Goal: Task Accomplishment & Management: Complete application form

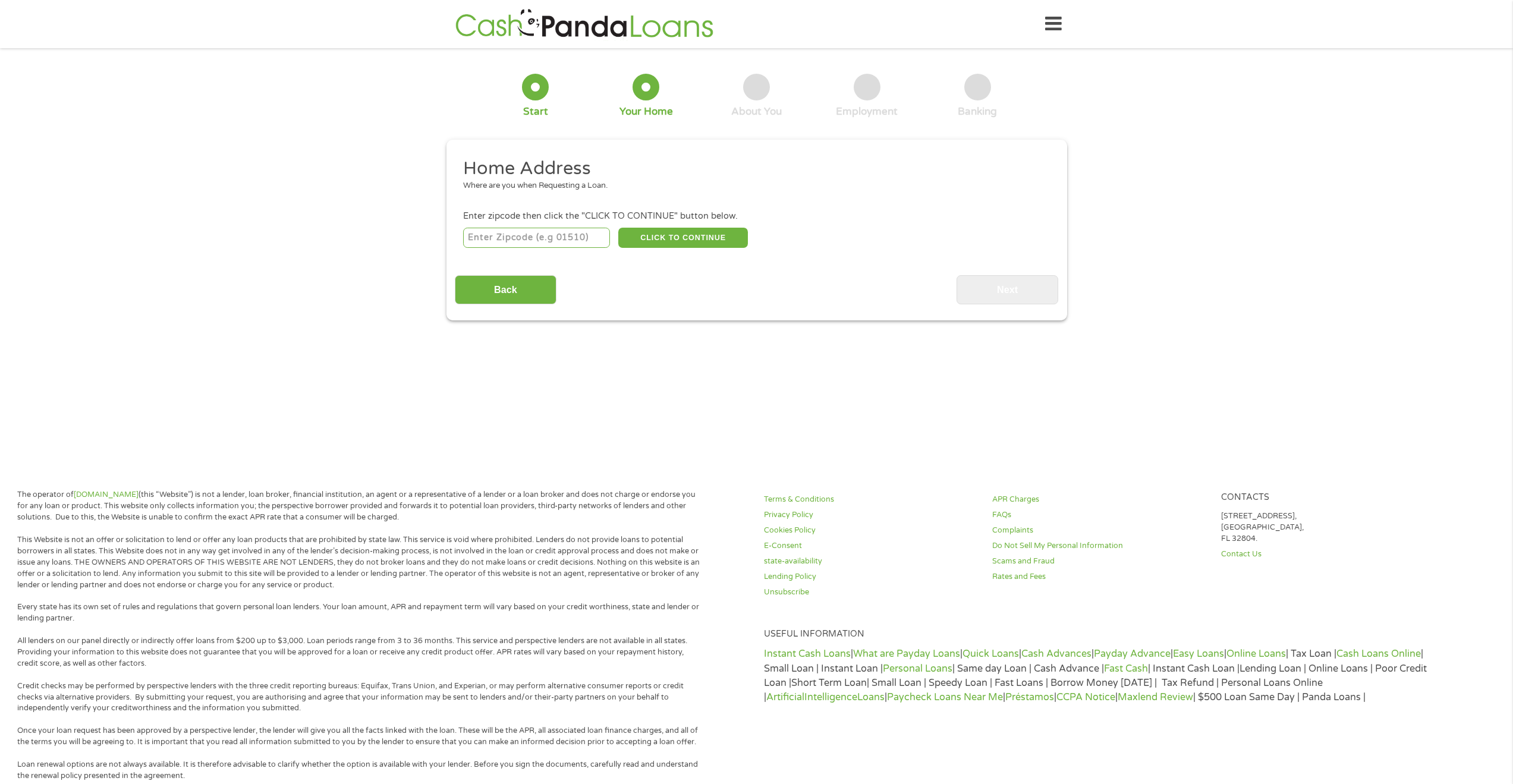
click at [574, 236] on input "number" at bounding box center [537, 237] width 147 height 20
click at [587, 237] on input "47305" at bounding box center [537, 237] width 147 height 20
type input "47303"
click at [698, 234] on button "CLICK TO CONTINUE" at bounding box center [683, 237] width 129 height 20
type input "47303"
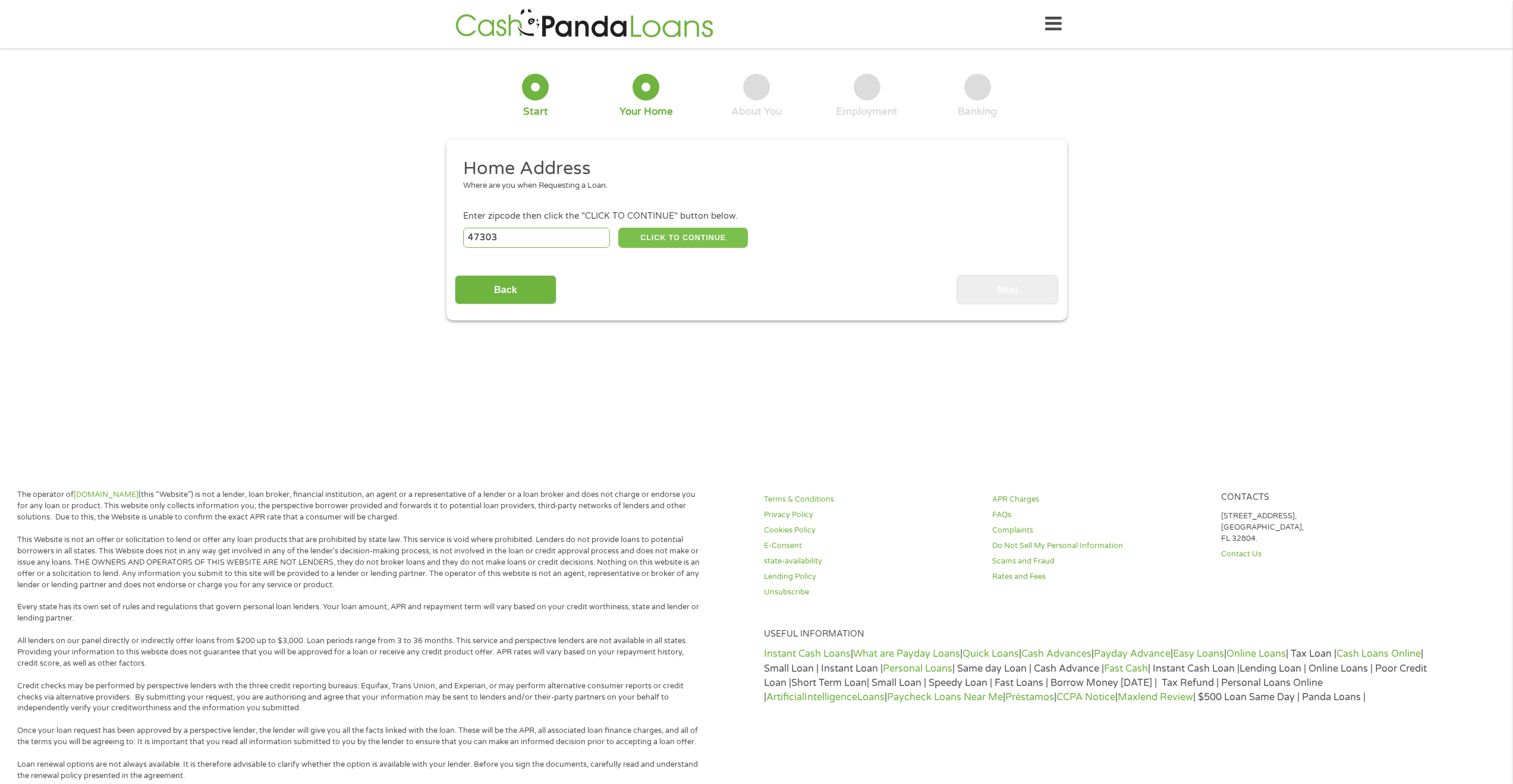
type input "Muncie"
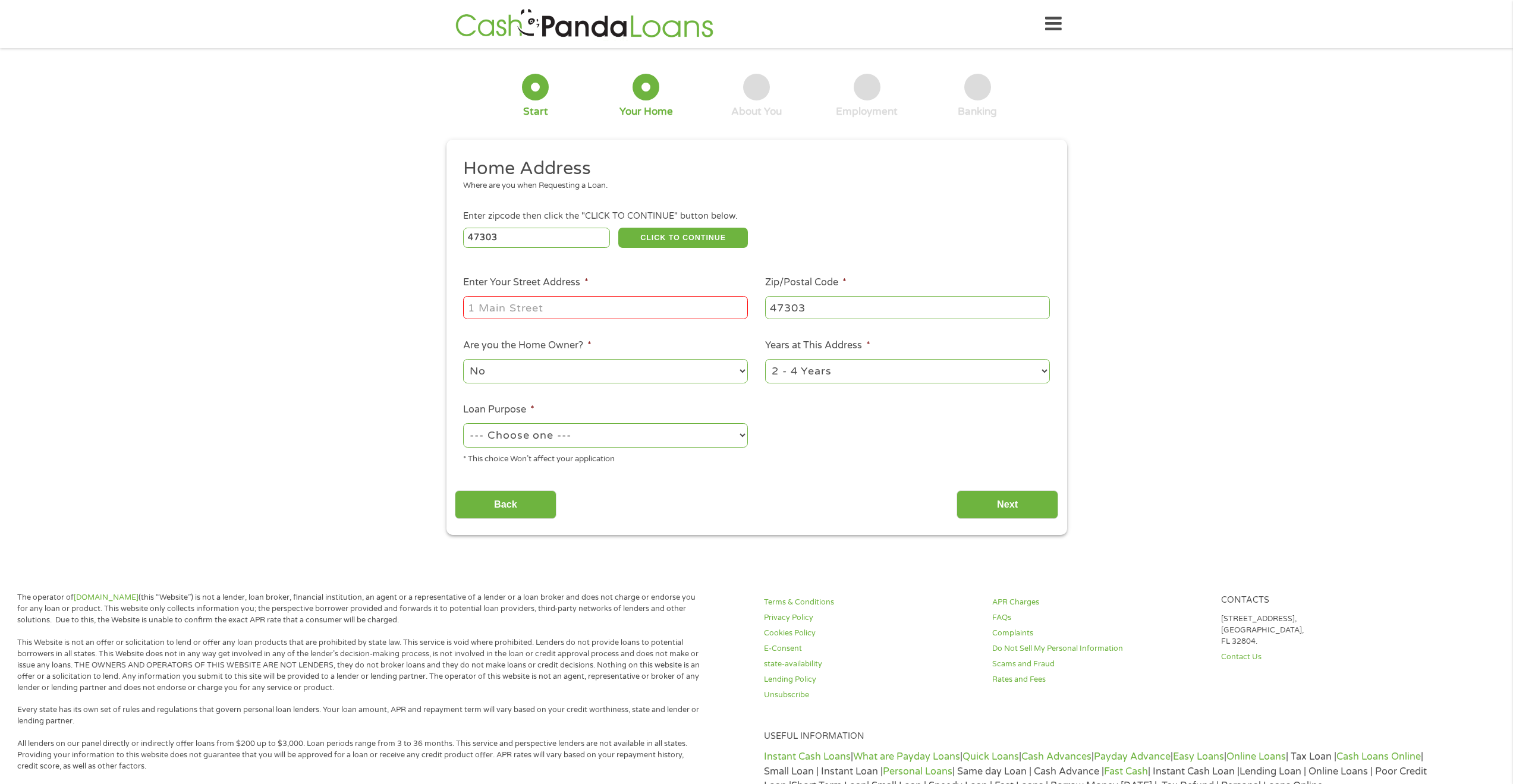
click at [598, 300] on input "Enter Your Street Address *" at bounding box center [606, 307] width 284 height 23
type input "[STREET_ADDRESS]"
click at [650, 442] on select "--- Choose one --- Pay Bills Debt Consolidation Home Improvement Major Purchase…" at bounding box center [606, 435] width 284 height 25
click at [463, 423] on select "--- Choose one --- Pay Bills Debt Consolidation Home Improvement Major Purchase…" at bounding box center [606, 435] width 284 height 25
click at [575, 436] on select "--- Choose one --- Pay Bills Debt Consolidation Home Improvement Major Purchase…" at bounding box center [606, 435] width 284 height 25
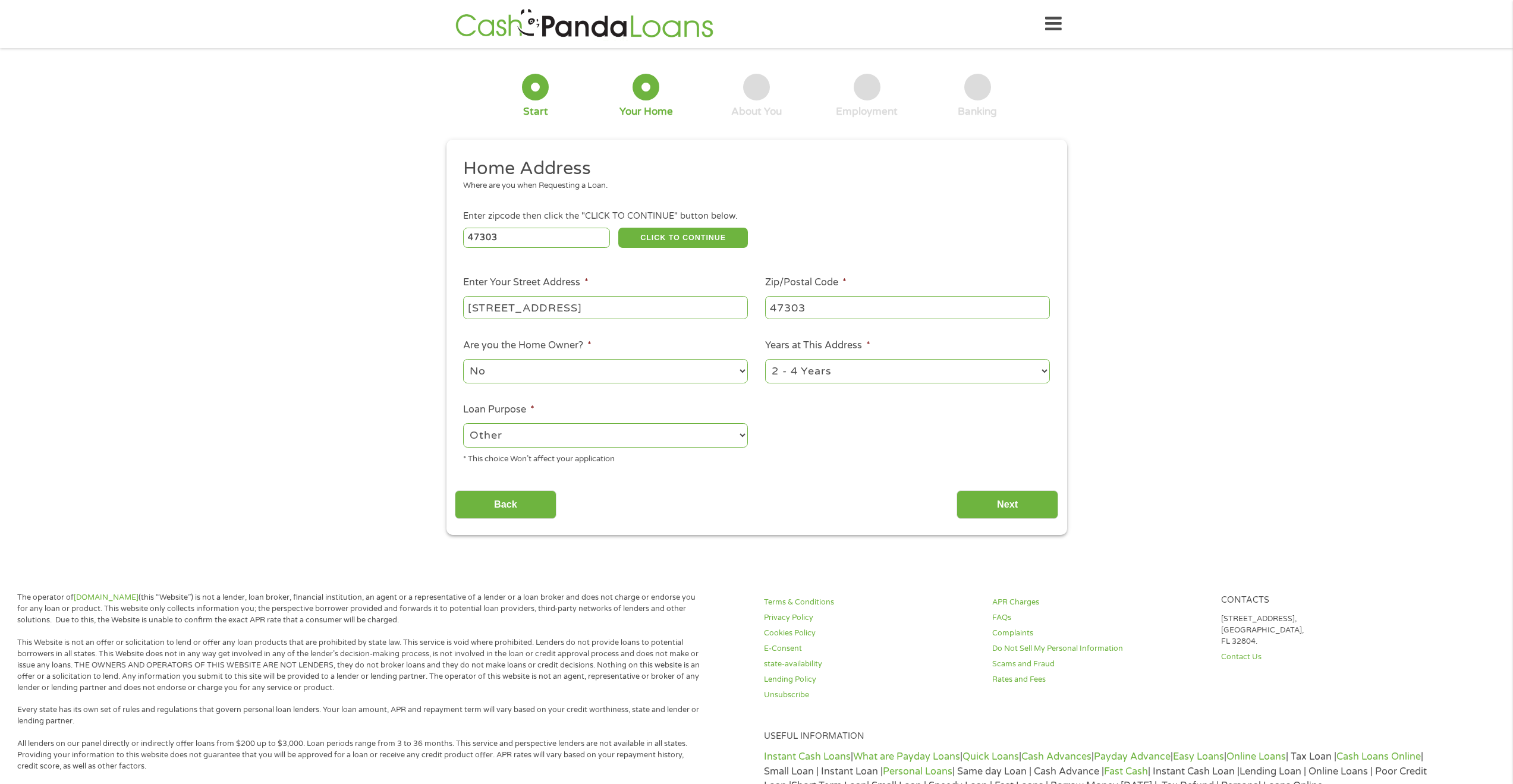
select select "shorttermcash"
click at [463, 423] on select "--- Choose one --- Pay Bills Debt Consolidation Home Improvement Major Purchase…" at bounding box center [606, 435] width 284 height 25
click at [1029, 502] on input "Next" at bounding box center [1007, 505] width 102 height 29
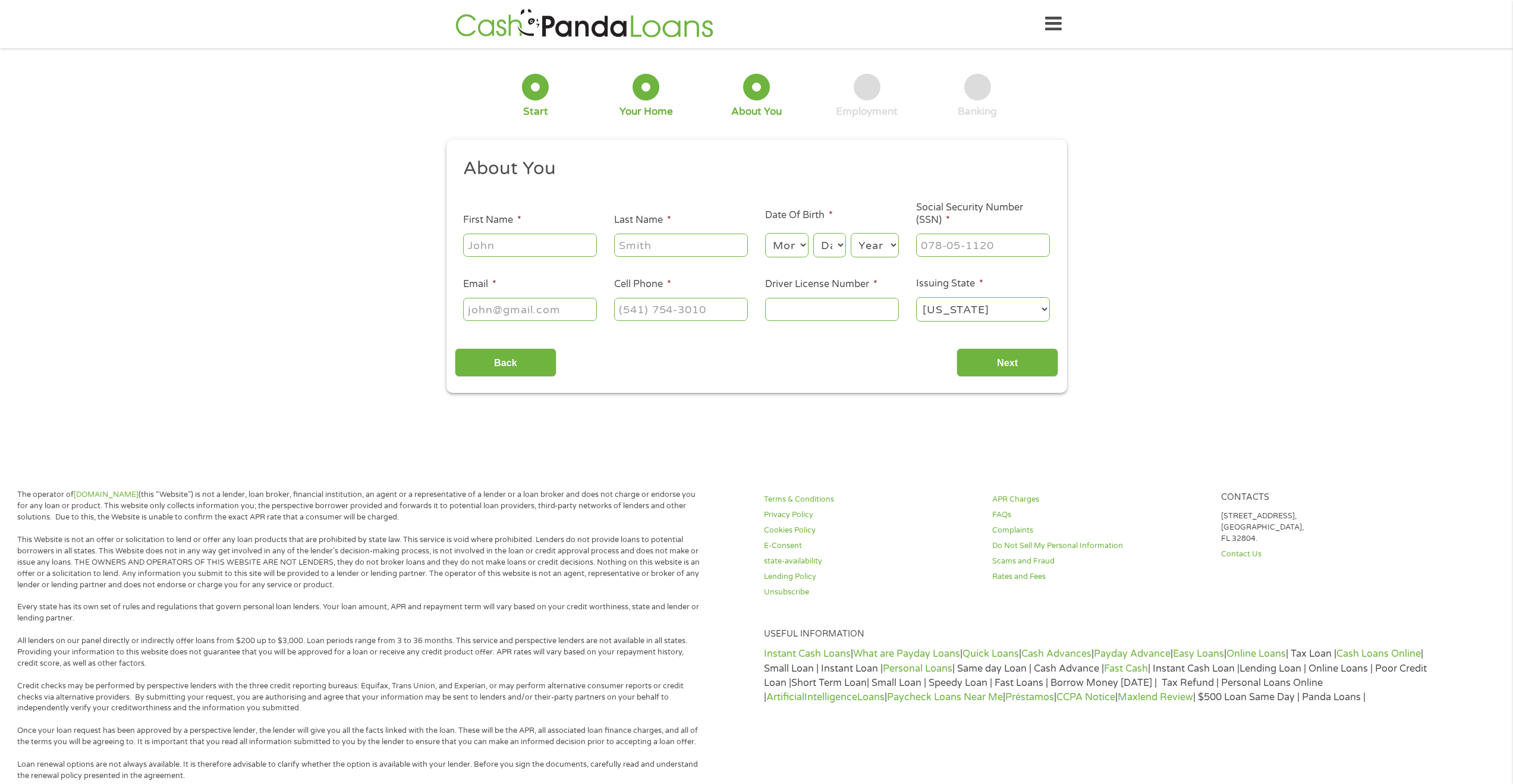
click at [551, 252] on input "First Name *" at bounding box center [530, 245] width 134 height 23
type input "[PERSON_NAME]"
type input "Marks"
type input "[EMAIL_ADDRESS][DOMAIN_NAME]"
type input "[PHONE_NUMBER]"
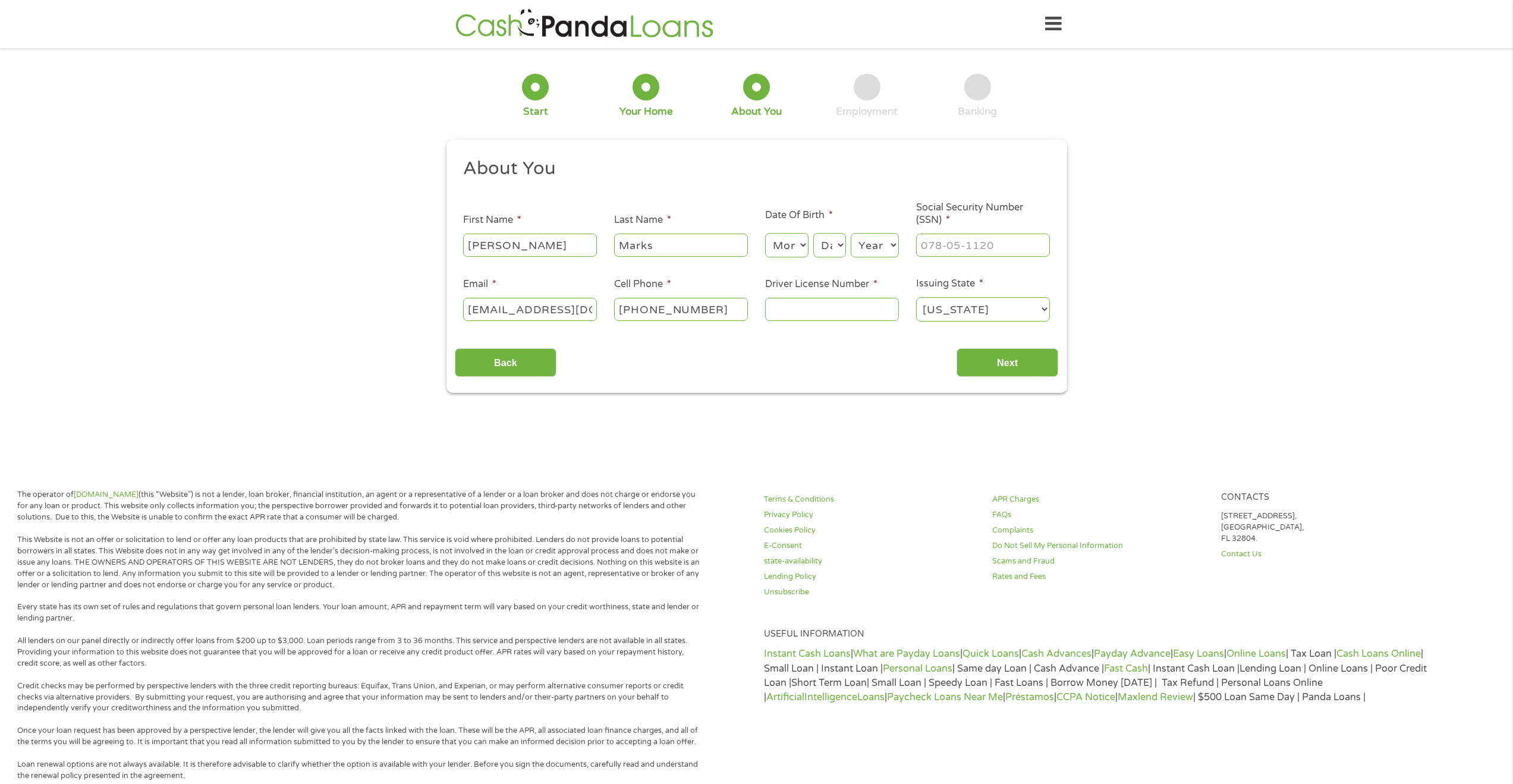
drag, startPoint x: 793, startPoint y: 235, endPoint x: 783, endPoint y: 248, distance: 16.4
click at [786, 242] on select "Month 1 2 3 4 5 6 7 8 9 10 11 12" at bounding box center [786, 245] width 43 height 25
select select "9"
click at [765, 233] on select "Month 1 2 3 4 5 6 7 8 9 10 11 12" at bounding box center [786, 245] width 43 height 25
click at [825, 250] on select "Day 1 2 3 4 5 6 7 8 9 10 11 12 13 14 15 16 17 18 19 20 21 22 23 24 25 26 27 28 …" at bounding box center [829, 245] width 32 height 25
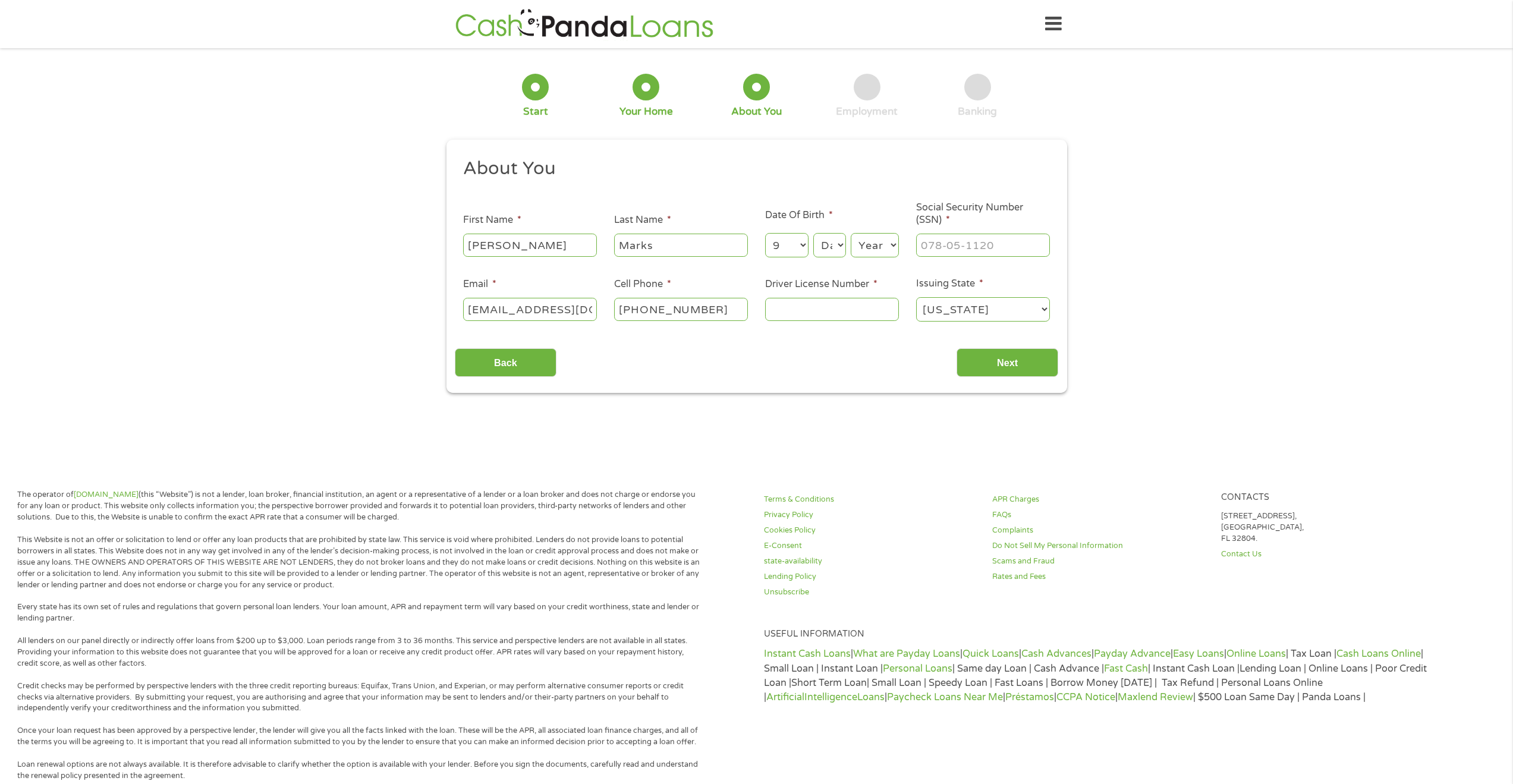
select select "1"
click at [813, 233] on select "Day 1 2 3 4 5 6 7 8 9 10 11 12 13 14 15 16 17 18 19 20 21 22 23 24 25 26 27 28 …" at bounding box center [829, 245] width 32 height 25
click at [862, 252] on select "Year [DATE] 2006 2005 2004 2003 2002 2001 2000 1999 1998 1997 1996 1995 1994 19…" at bounding box center [874, 245] width 48 height 25
select select "1981"
click at [851, 233] on select "Year [DATE] 2006 2005 2004 2003 2002 2001 2000 1999 1998 1997 1996 1995 1994 19…" at bounding box center [874, 245] width 48 height 25
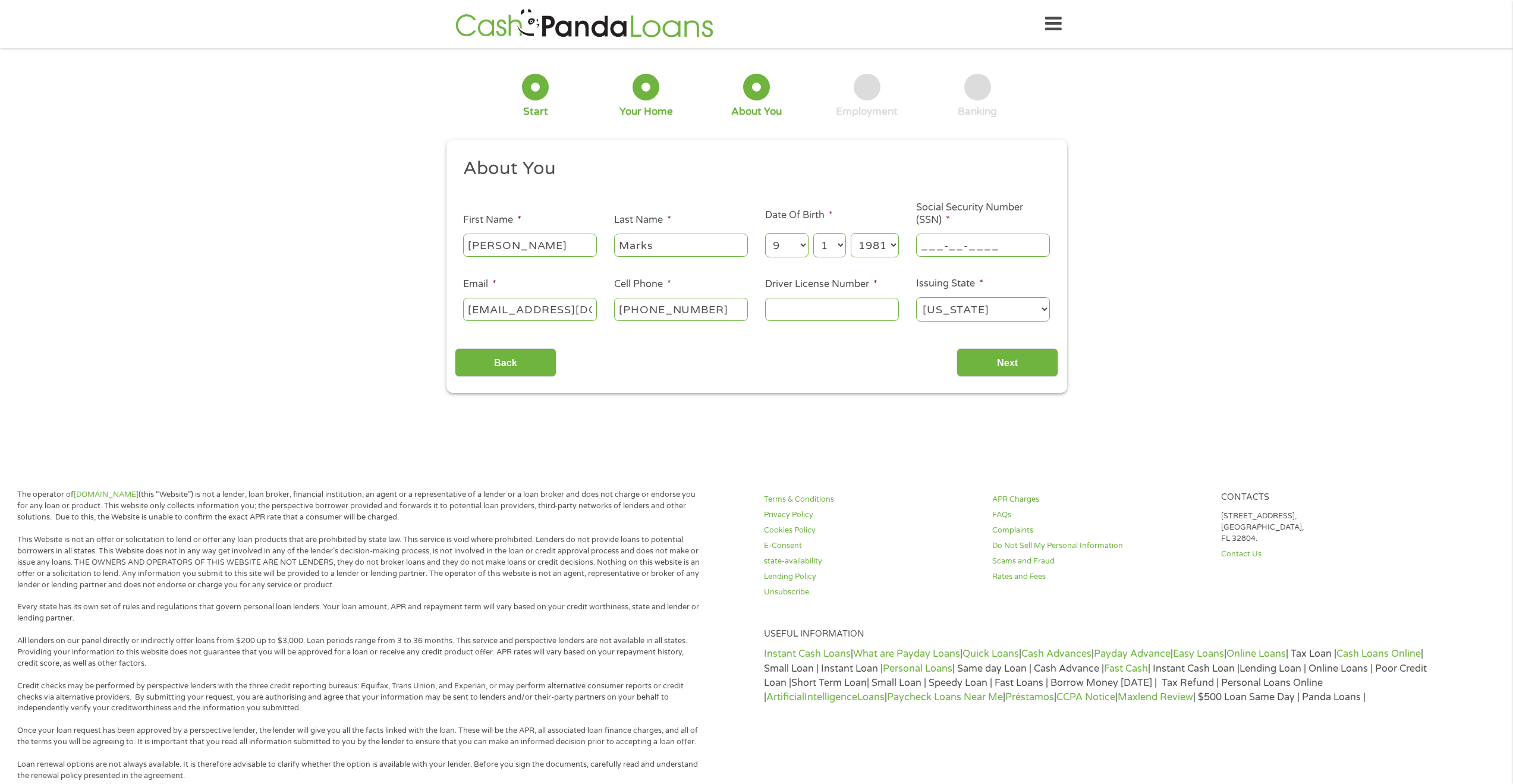
click at [996, 248] on input "___-__-____" at bounding box center [983, 245] width 134 height 23
type input "303-90-0546"
click at [867, 306] on input "Driver License Number *" at bounding box center [832, 309] width 134 height 23
type input "0590152866"
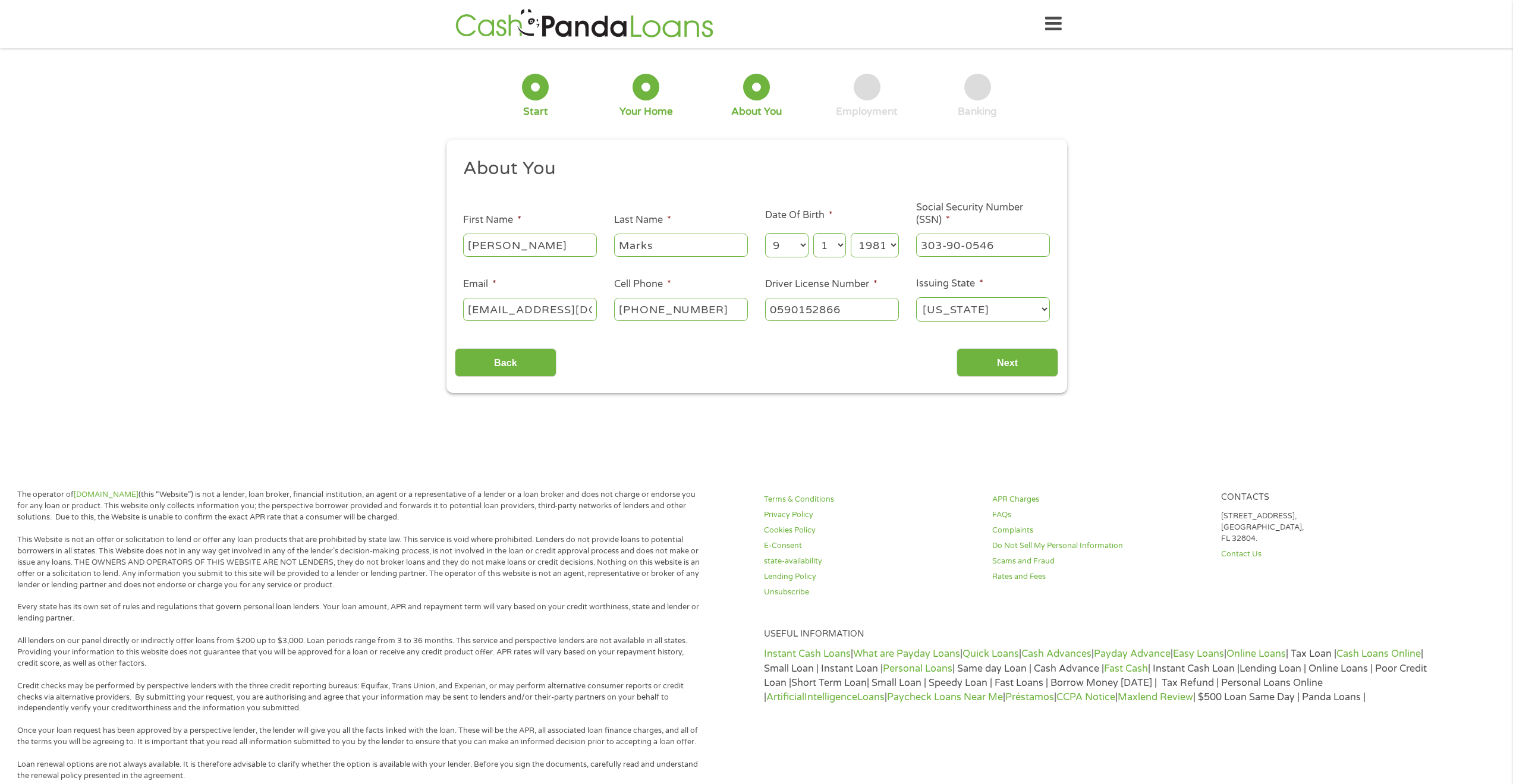
click at [1221, 242] on div "1 Start 2 Your Home 3 About You 4 Employment 5 Banking 6 This field is hidden w…" at bounding box center [756, 225] width 1513 height 337
click at [988, 359] on input "Next" at bounding box center [1007, 363] width 102 height 29
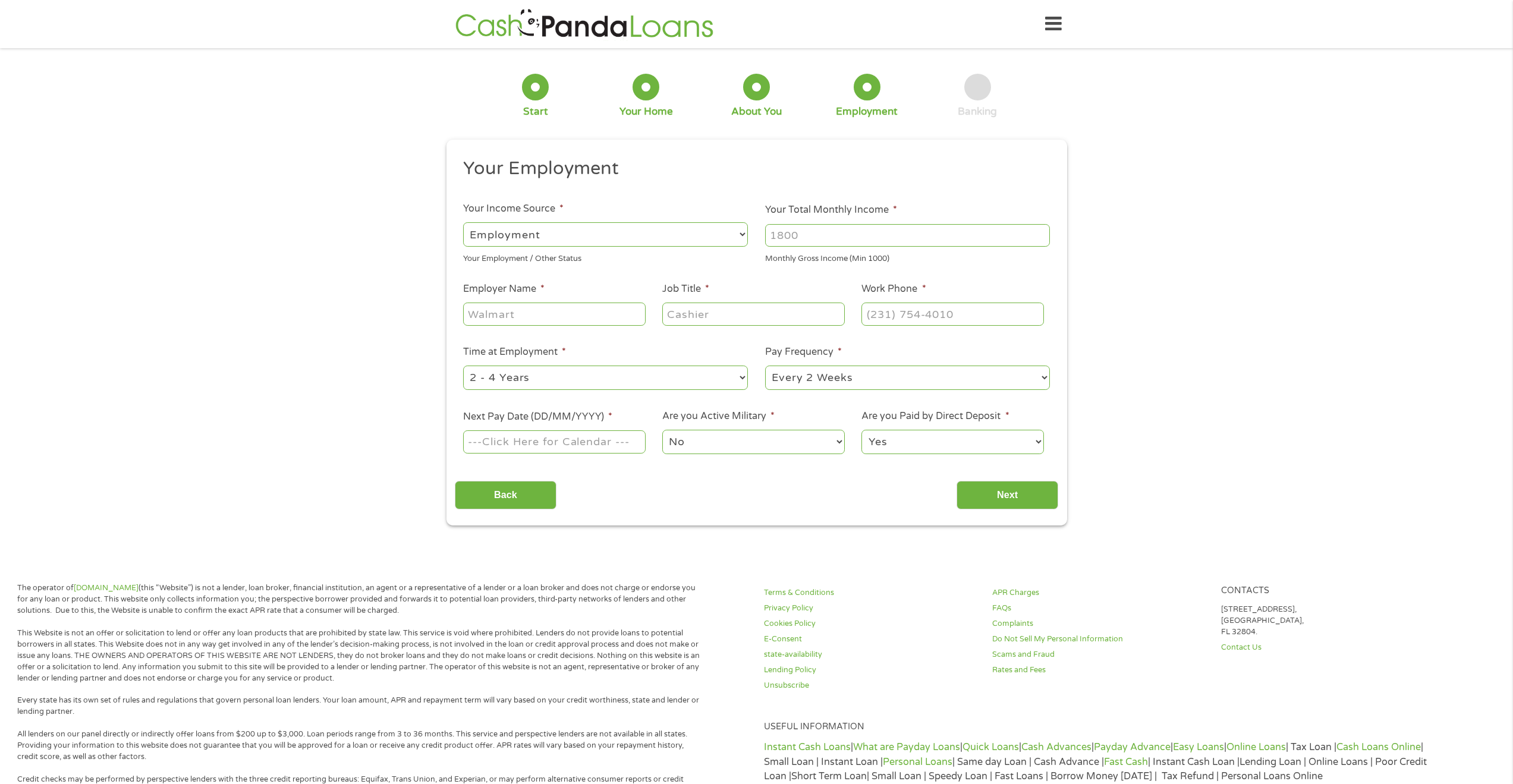
click at [858, 234] on input "Your Total Monthly Income *" at bounding box center [907, 235] width 284 height 23
type input "6800"
click at [583, 316] on input "Employer Name *" at bounding box center [554, 314] width 182 height 23
type input "[US_STATE] University Health"
type input "Network Engineer"
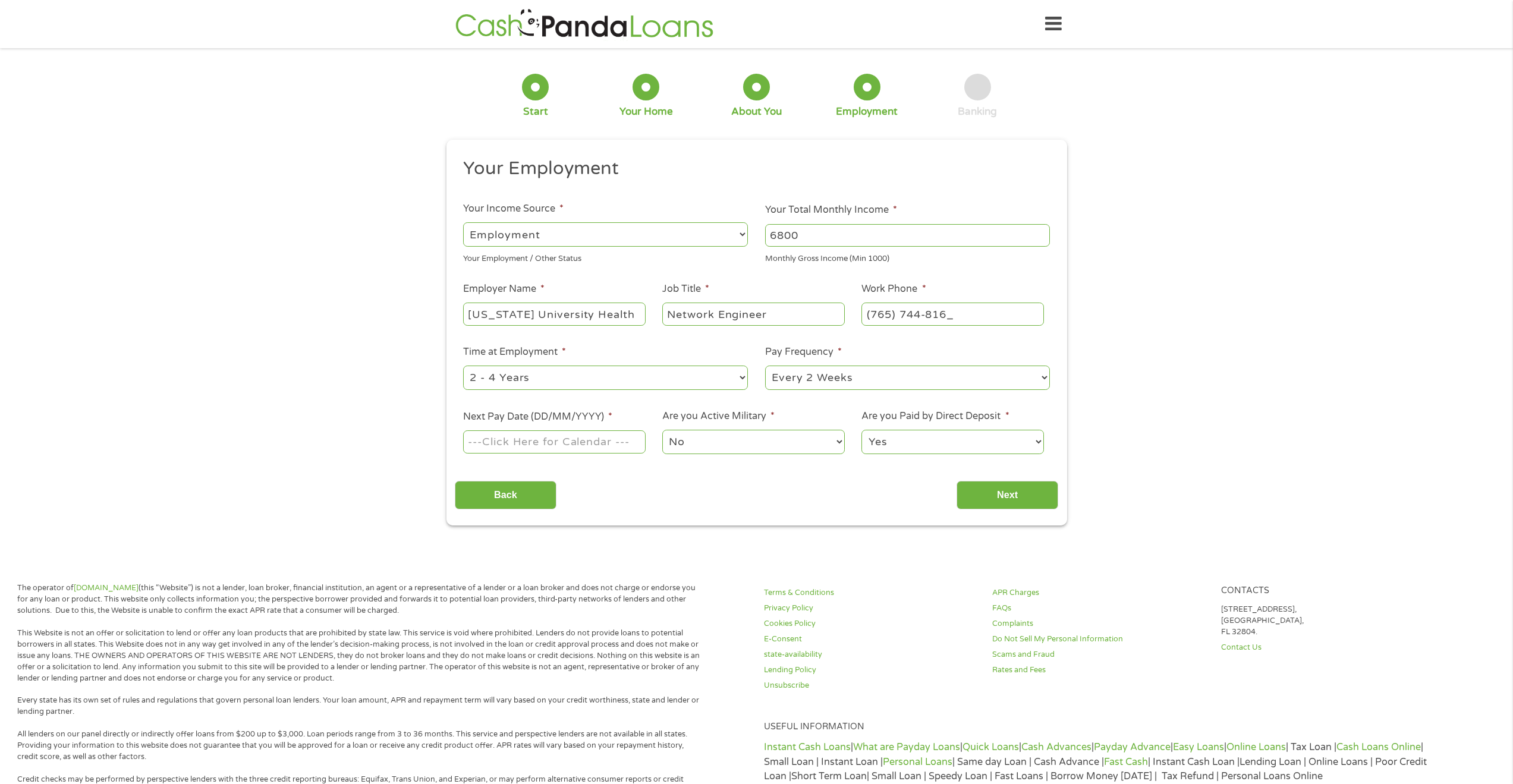
type input "[PHONE_NUMBER]"
click at [570, 452] on input "Next Pay Date (DD/MM/YYYY) *" at bounding box center [554, 441] width 182 height 23
type input "[DATE]"
click at [1013, 495] on input "Next" at bounding box center [1007, 495] width 102 height 29
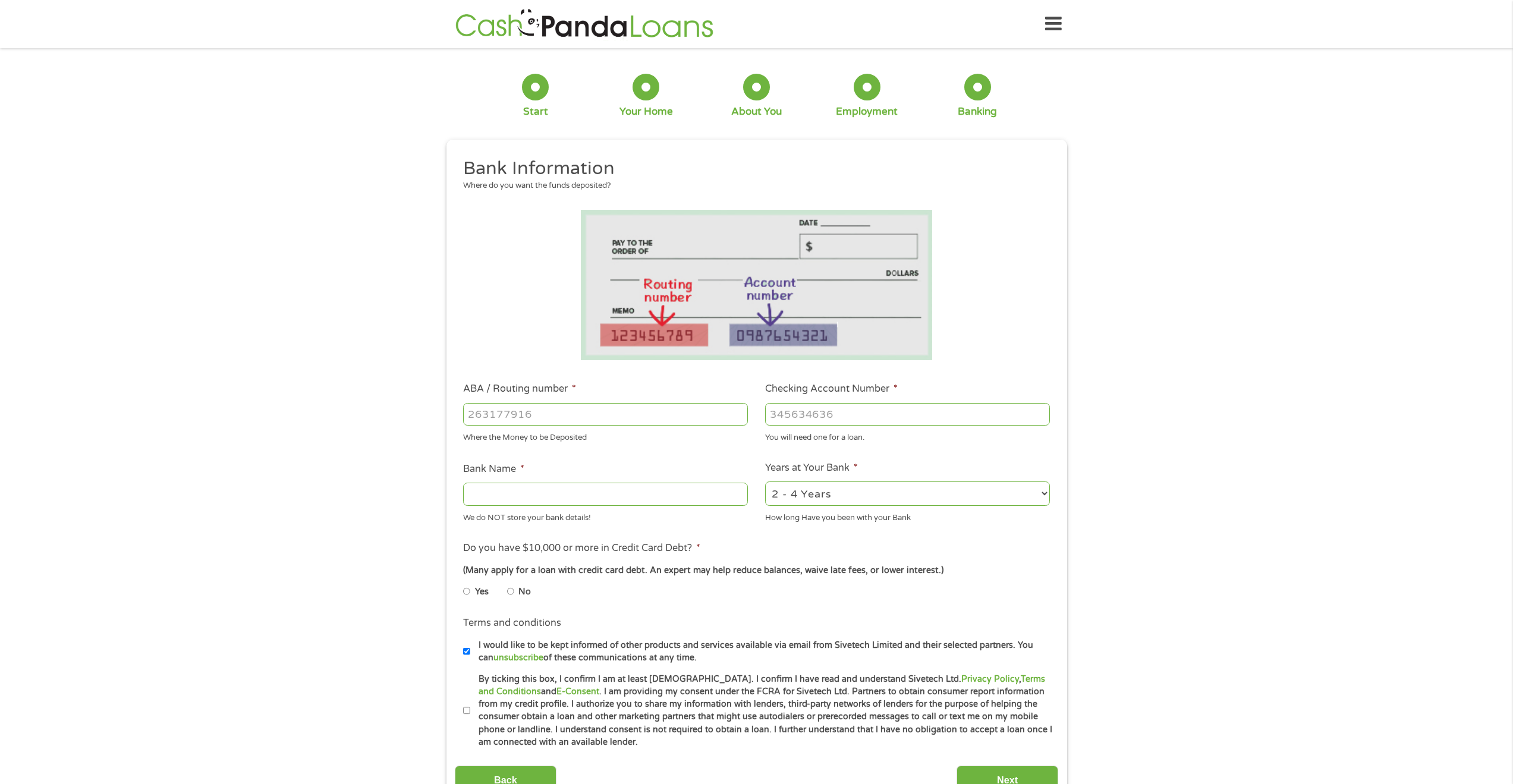
click at [600, 418] on input "ABA / Routing number *" at bounding box center [606, 414] width 284 height 23
type input "084106768"
type input "EVOLVE BANK AND TRUST"
type input "084106768"
type input "269176485838"
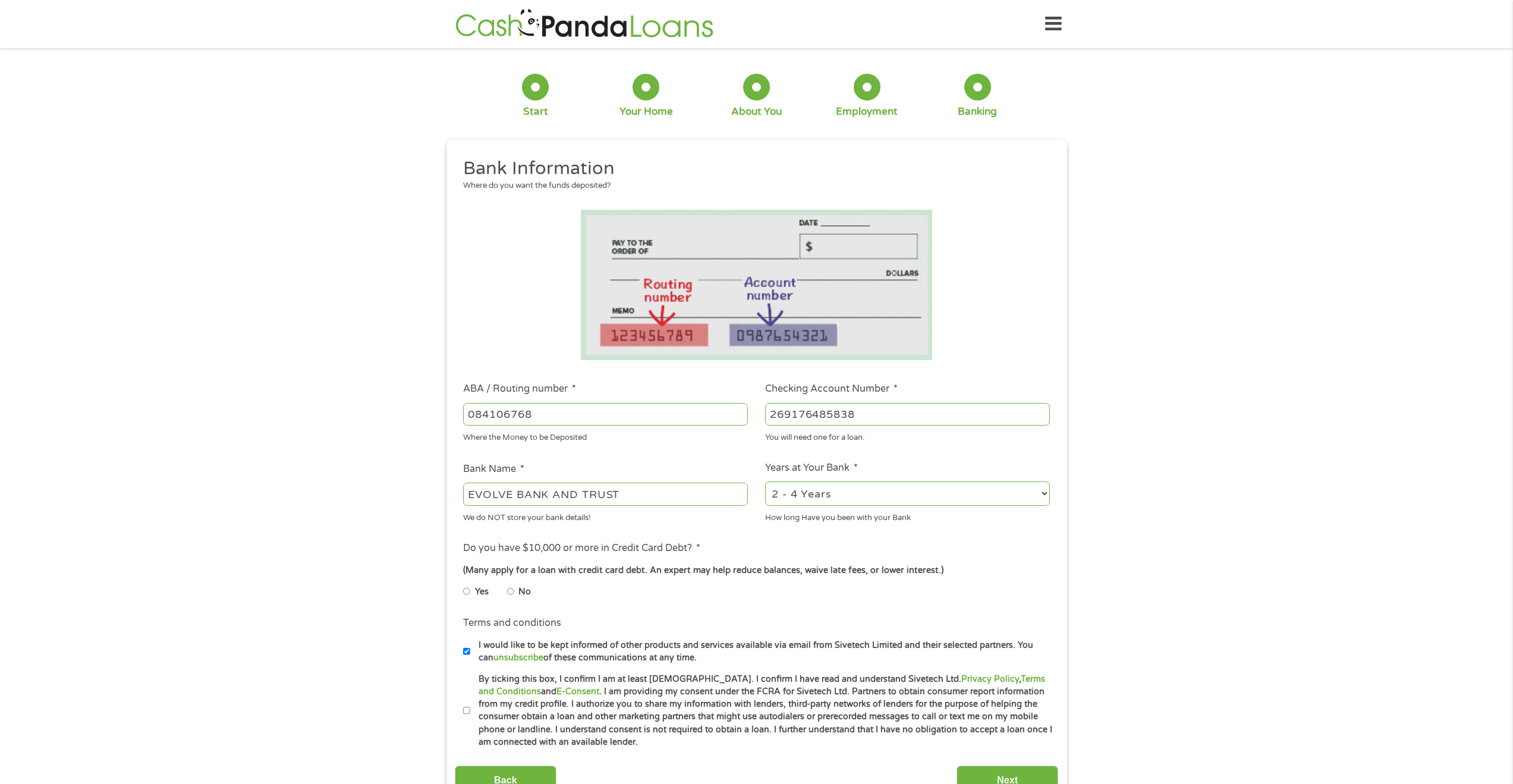
click at [522, 590] on label "No" at bounding box center [525, 591] width 13 height 13
click at [514, 590] on input "No" at bounding box center [511, 591] width 7 height 19
radio input "true"
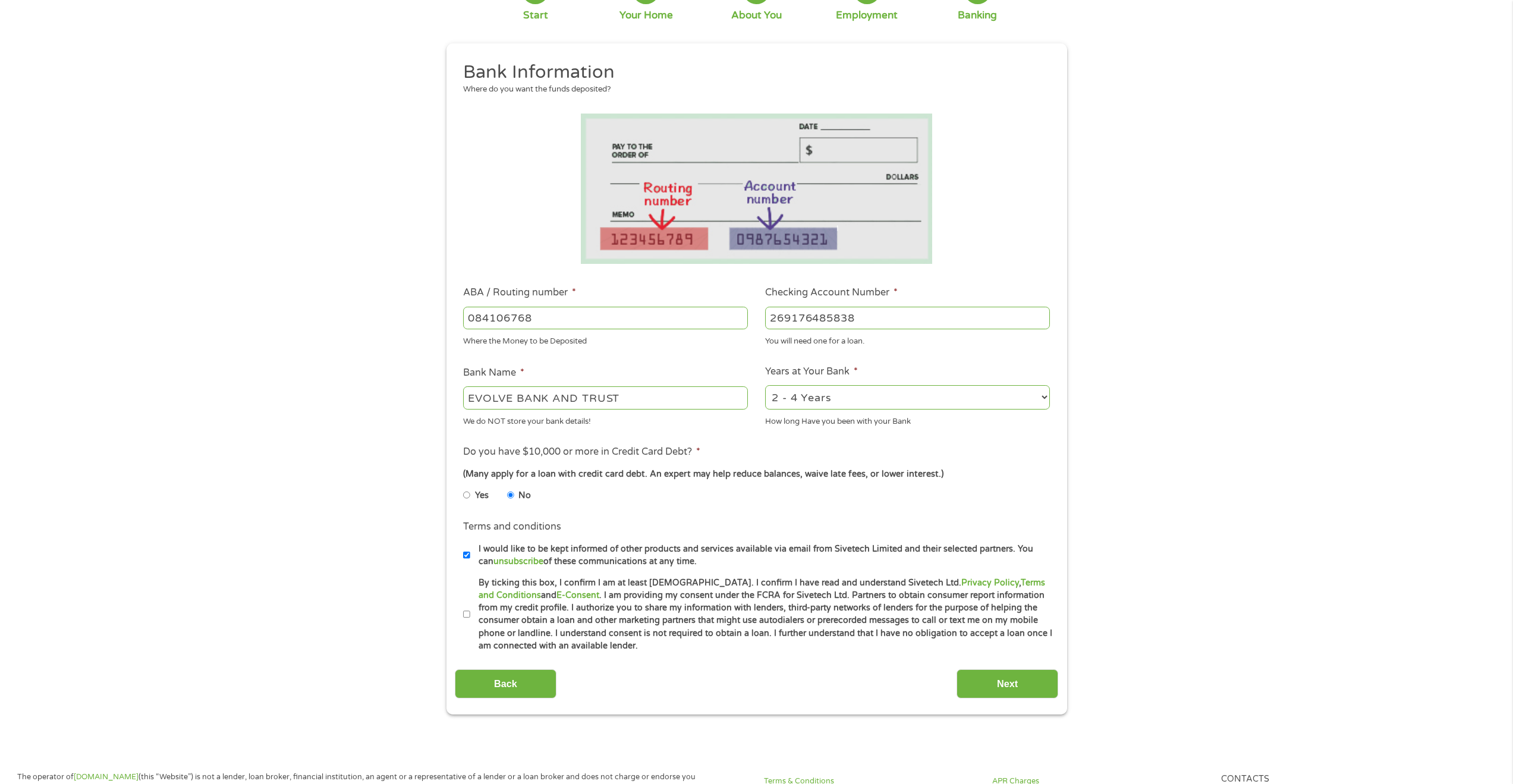
scroll to position [99, 0]
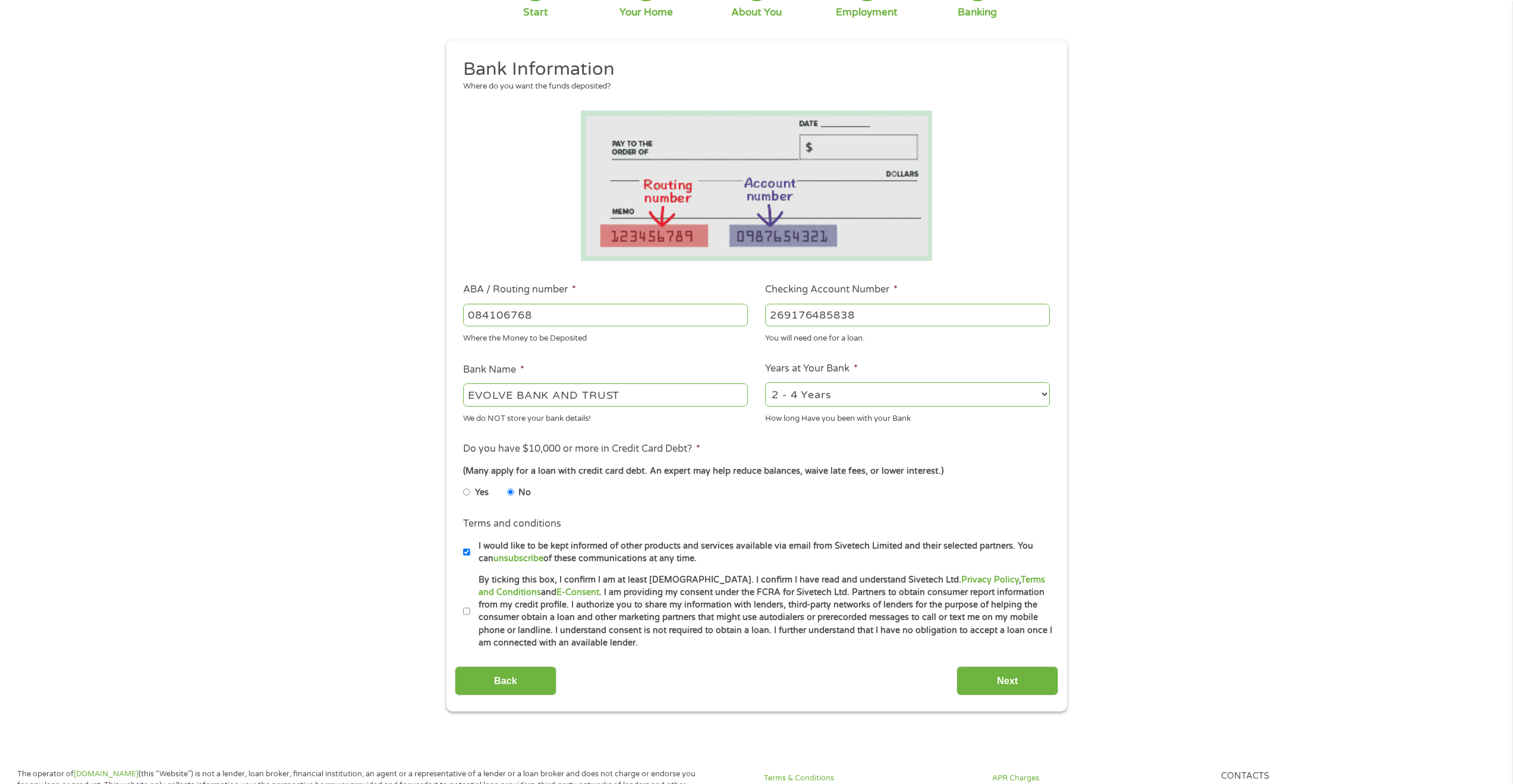
click at [564, 550] on label "I would like to be kept informed of other products and services available via e…" at bounding box center [762, 552] width 584 height 26
click at [470, 550] on input "I would like to be kept informed of other products and services available via e…" at bounding box center [467, 552] width 7 height 19
checkbox input "false"
click at [637, 619] on label "By ticking this box, I confirm I am at least [DEMOGRAPHIC_DATA]. I confirm I ha…" at bounding box center [762, 611] width 584 height 76
click at [470, 619] on input "By ticking this box, I confirm I am at least [DEMOGRAPHIC_DATA]. I confirm I ha…" at bounding box center [467, 611] width 7 height 19
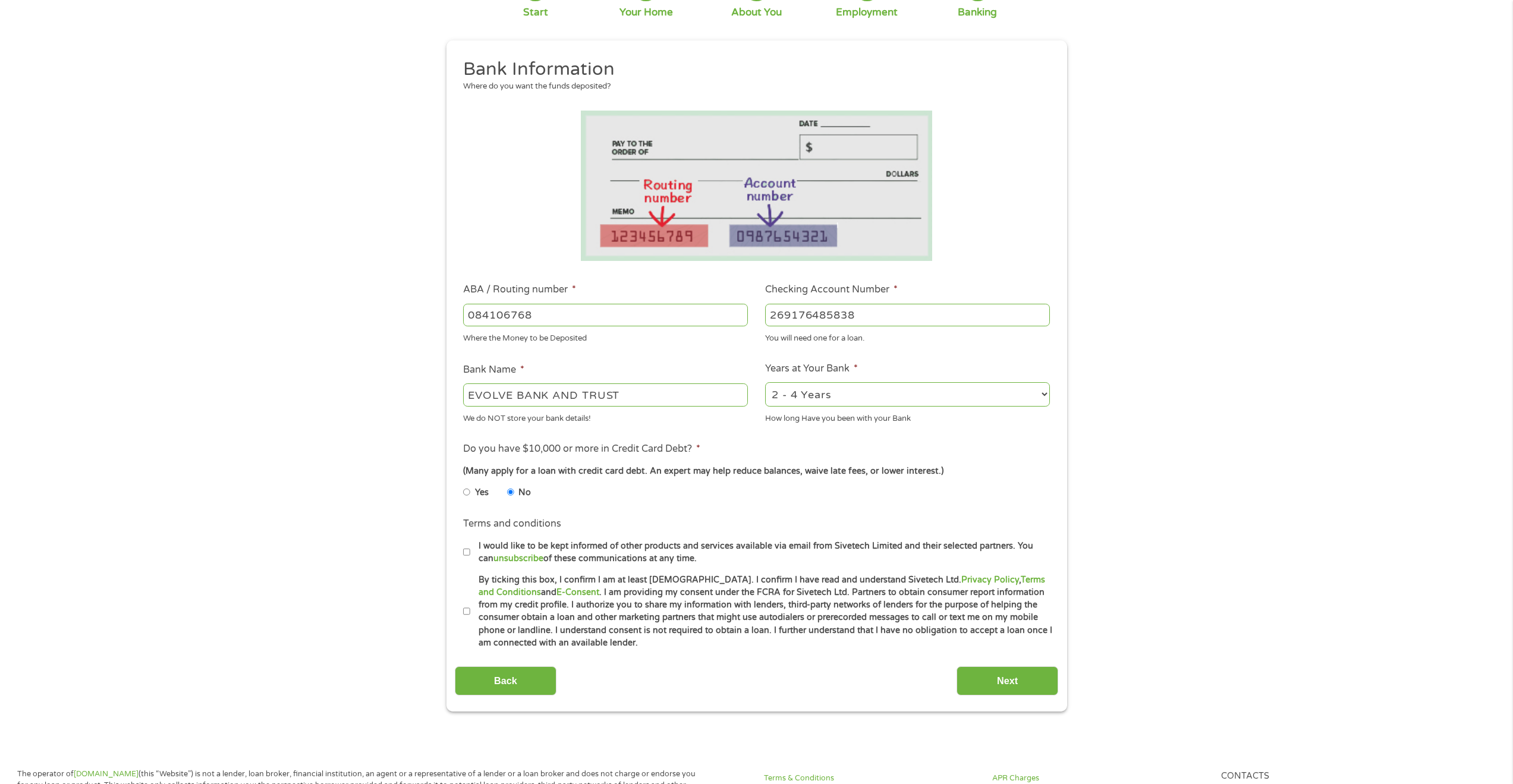
checkbox input "true"
click at [1018, 690] on input "Next" at bounding box center [1007, 680] width 102 height 29
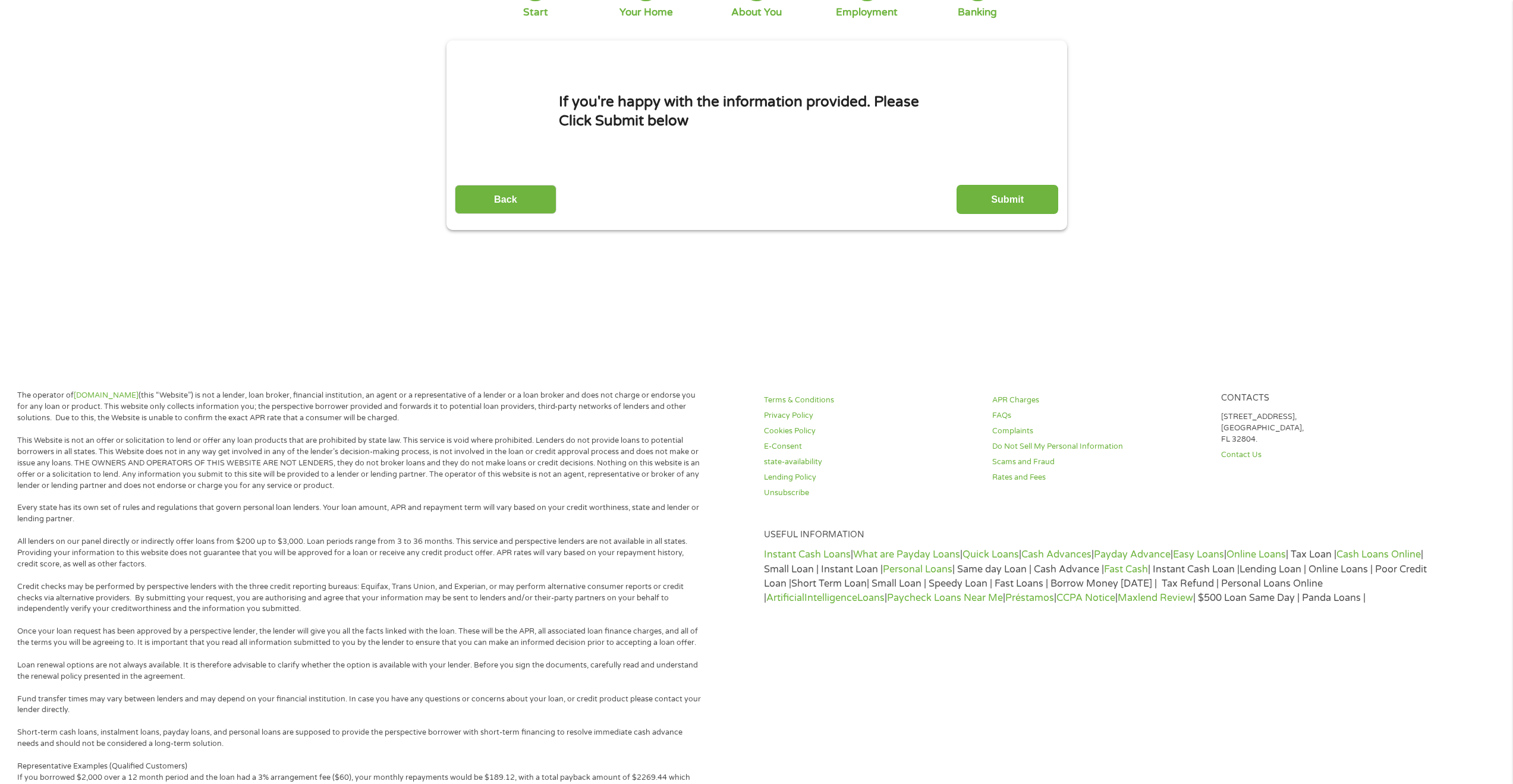
scroll to position [3, 0]
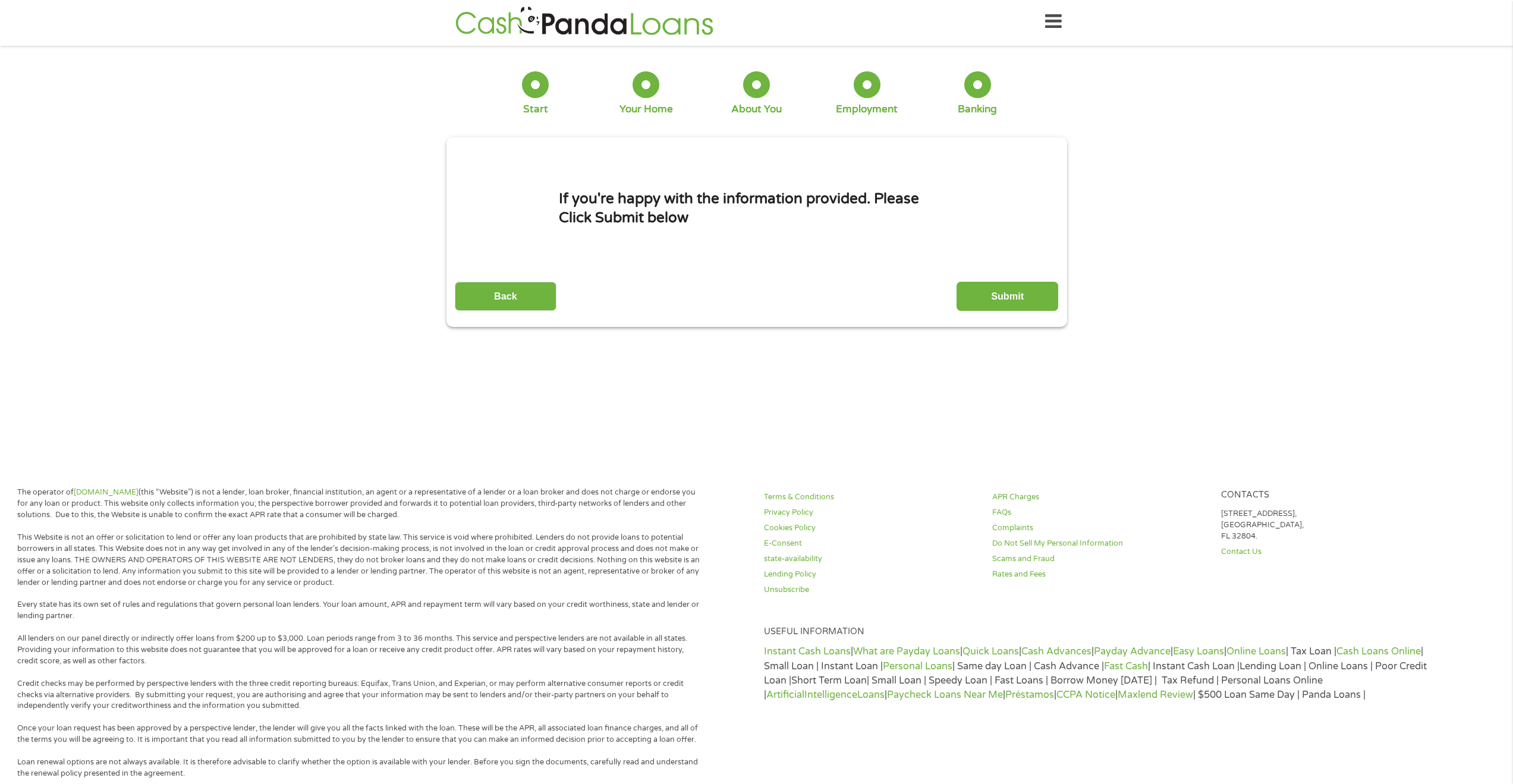
click at [1018, 675] on p "Instant Cash Loans | What are Payday Loans | Quick Loans | Cash Advances | Payd…" at bounding box center [1099, 672] width 671 height 58
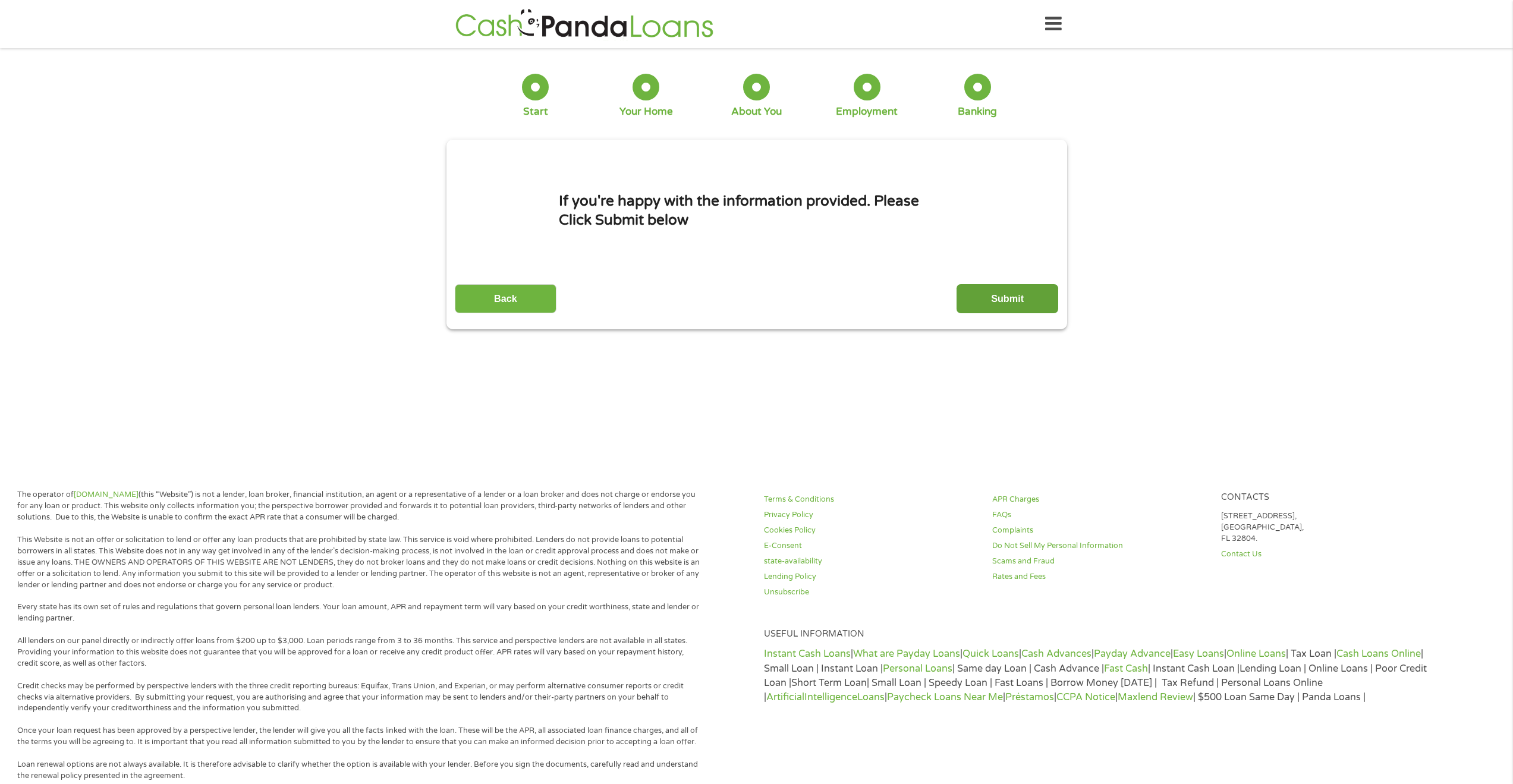
click at [986, 301] on input "Submit" at bounding box center [1007, 299] width 102 height 29
